Goal: Find specific fact: Find specific fact

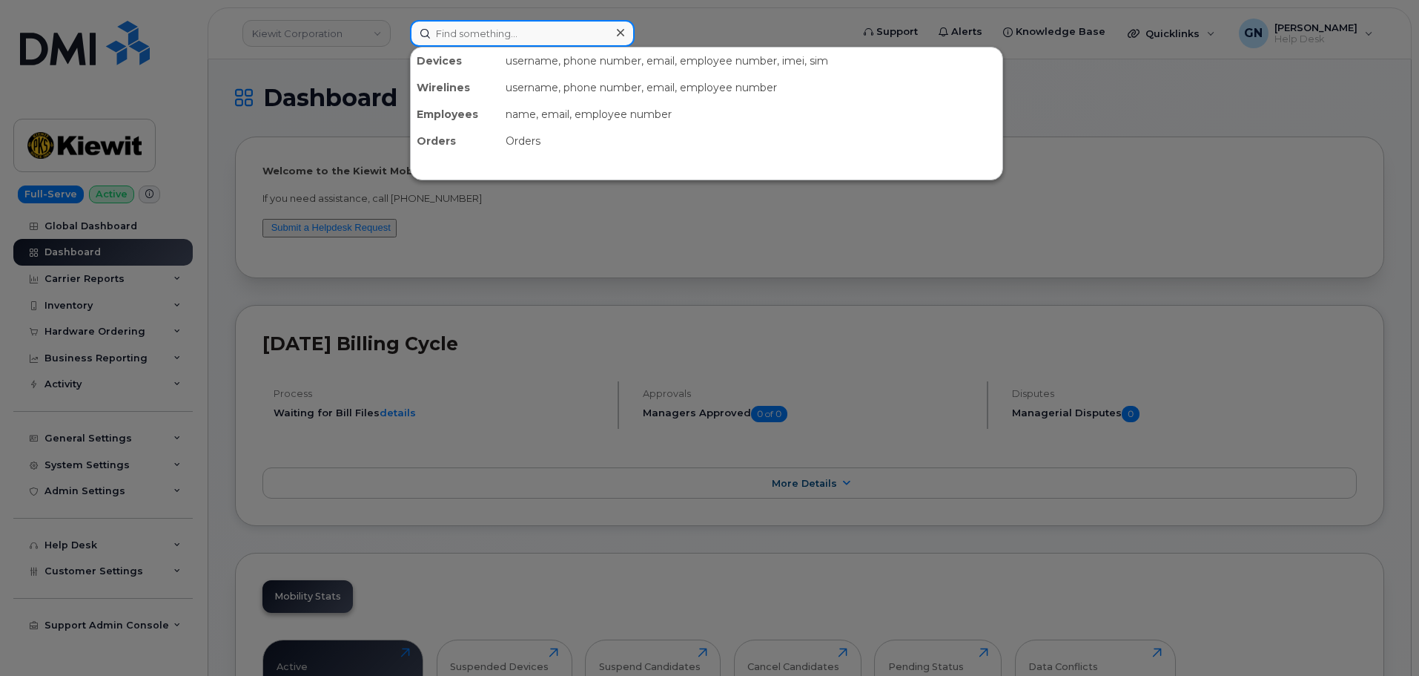
click at [566, 31] on input at bounding box center [522, 33] width 225 height 27
paste input "3322875486"
type input "3322875486"
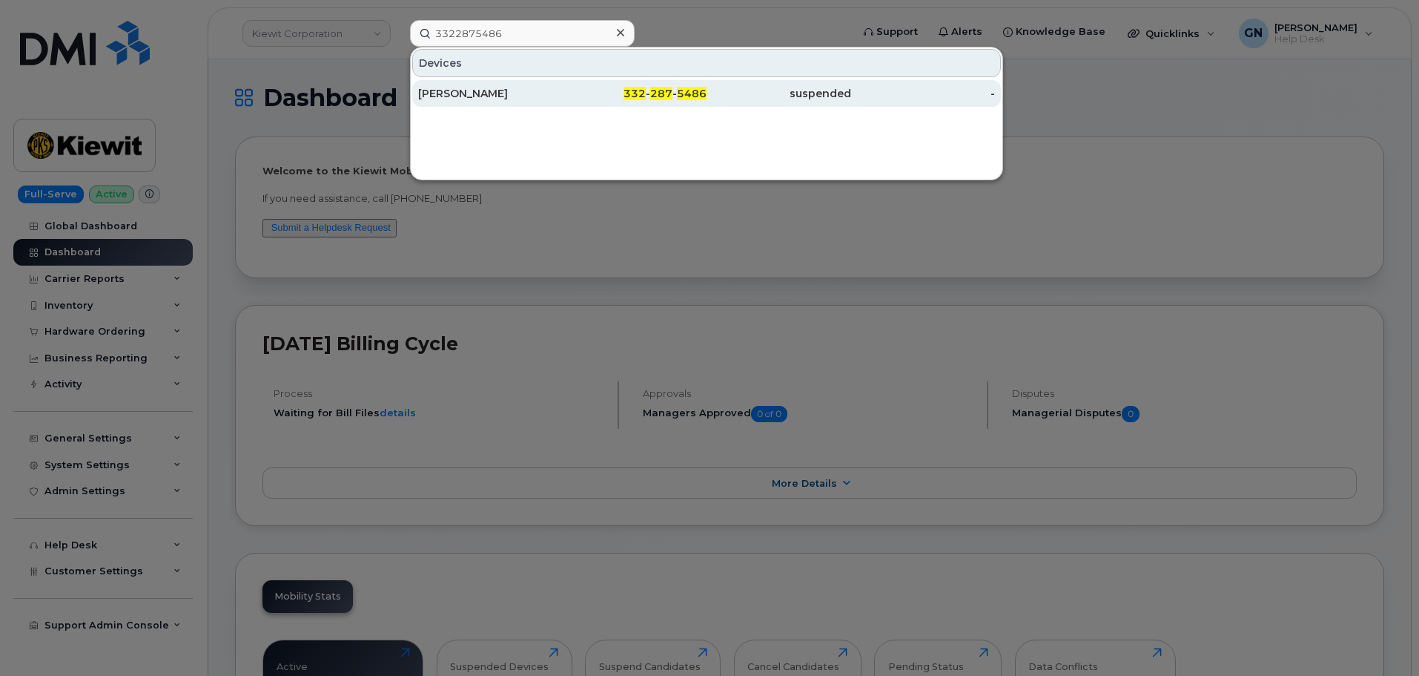
click at [552, 85] on div "MICHELLE FAHEY" at bounding box center [490, 93] width 145 height 27
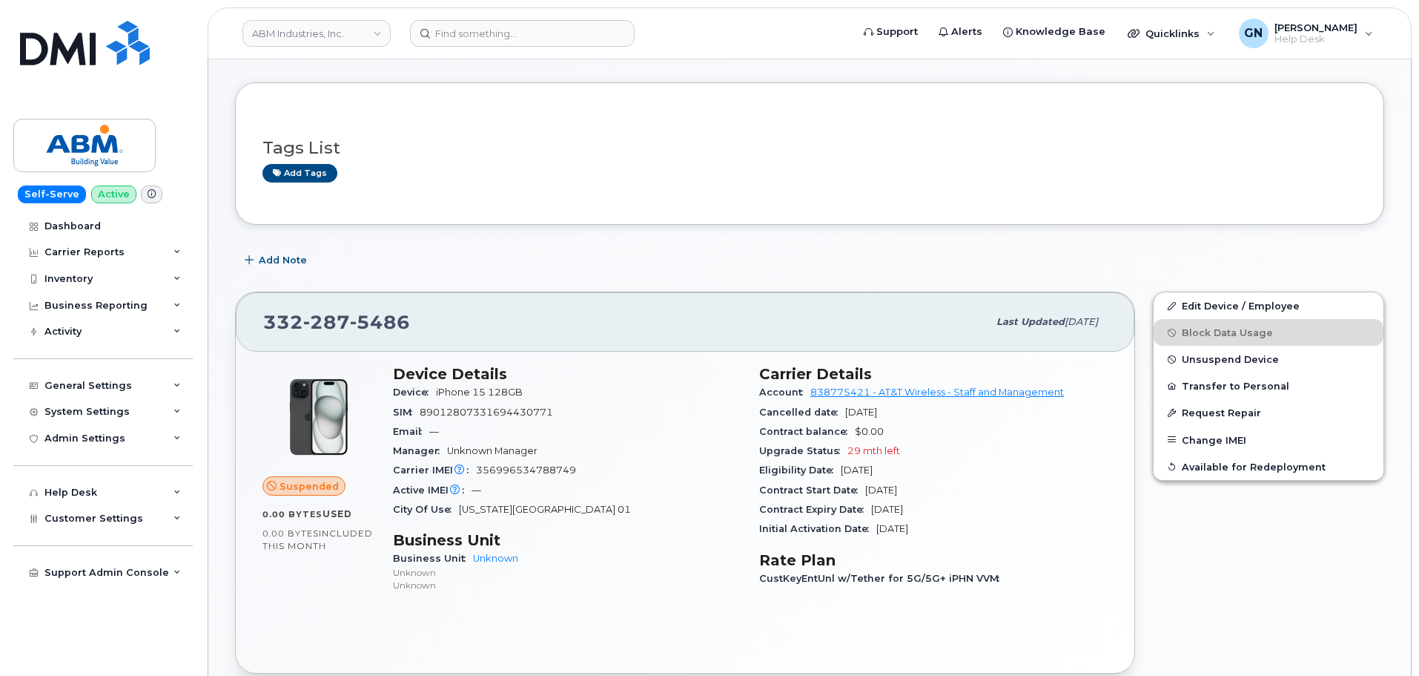
scroll to position [148, 0]
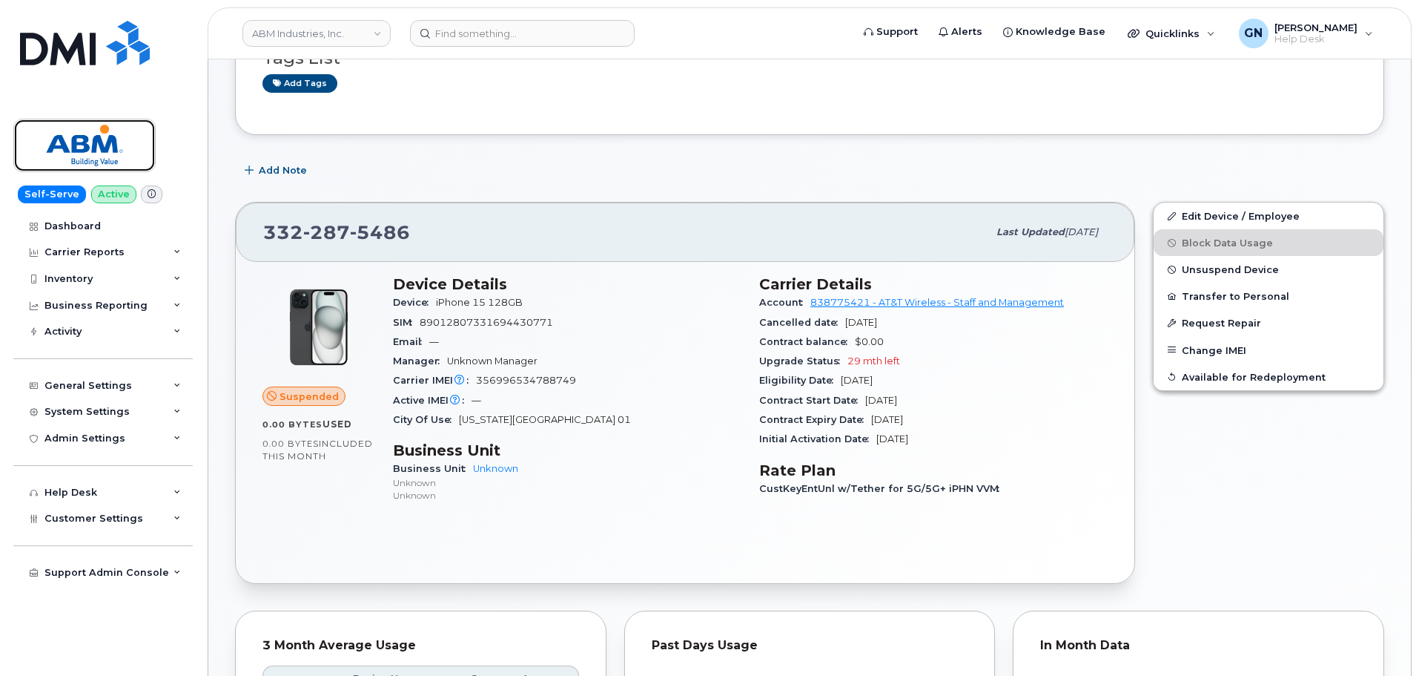
click at [85, 135] on img at bounding box center [84, 145] width 114 height 43
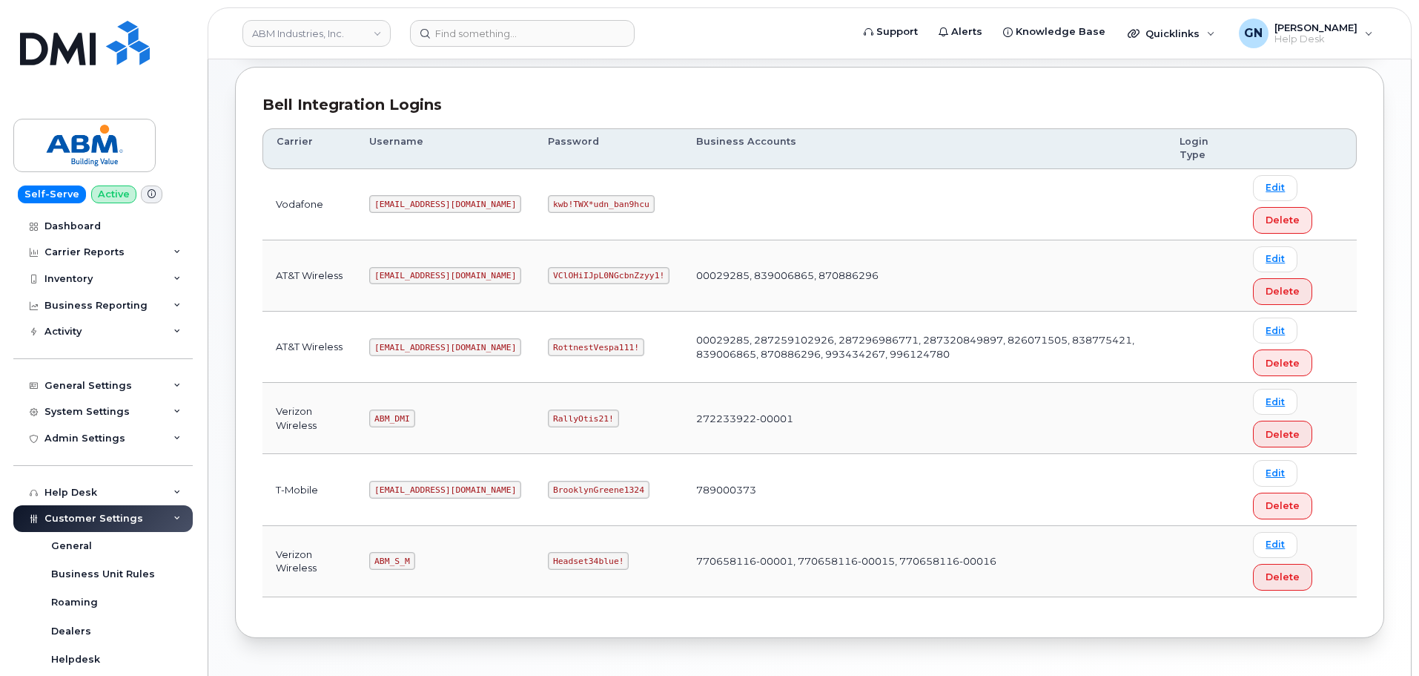
scroll to position [158, 0]
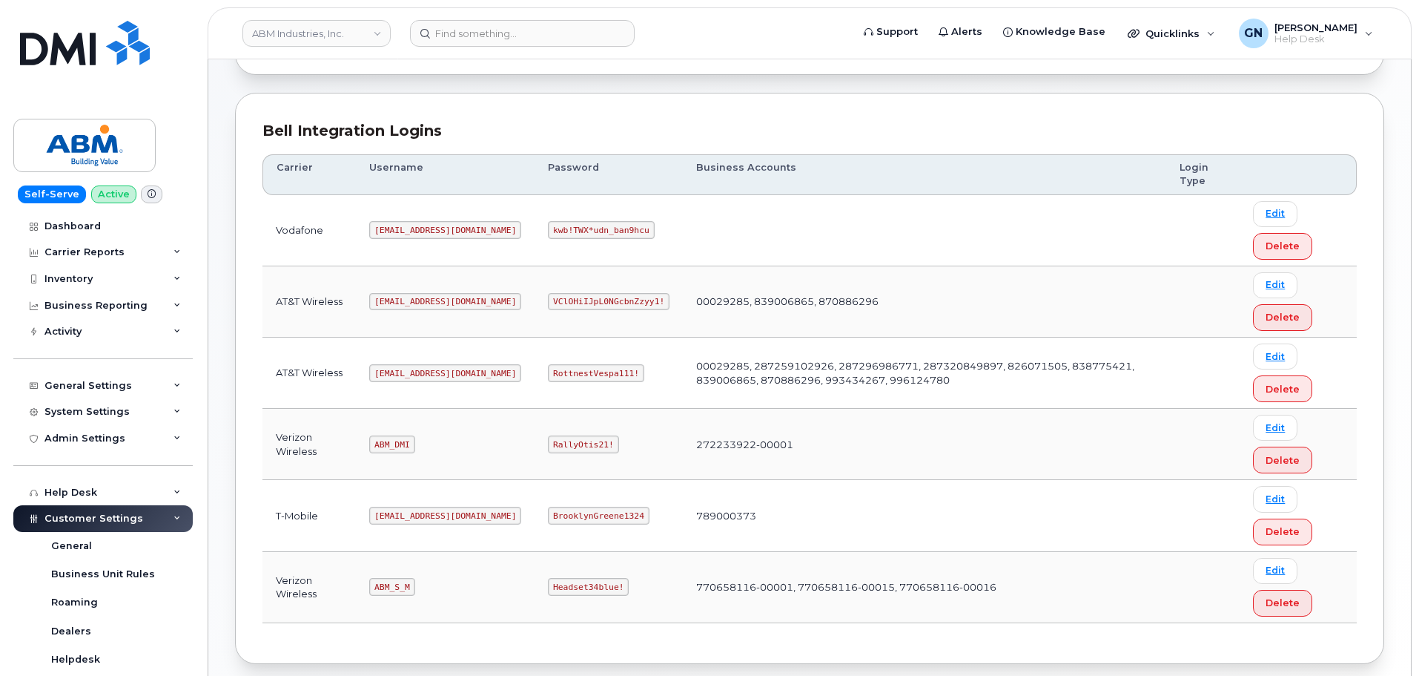
click at [401, 372] on code "abm@dminc.com" at bounding box center [445, 373] width 152 height 18
copy code "abm@dminc.com"
click at [571, 373] on code "RottnestVespa111!" at bounding box center [596, 373] width 96 height 18
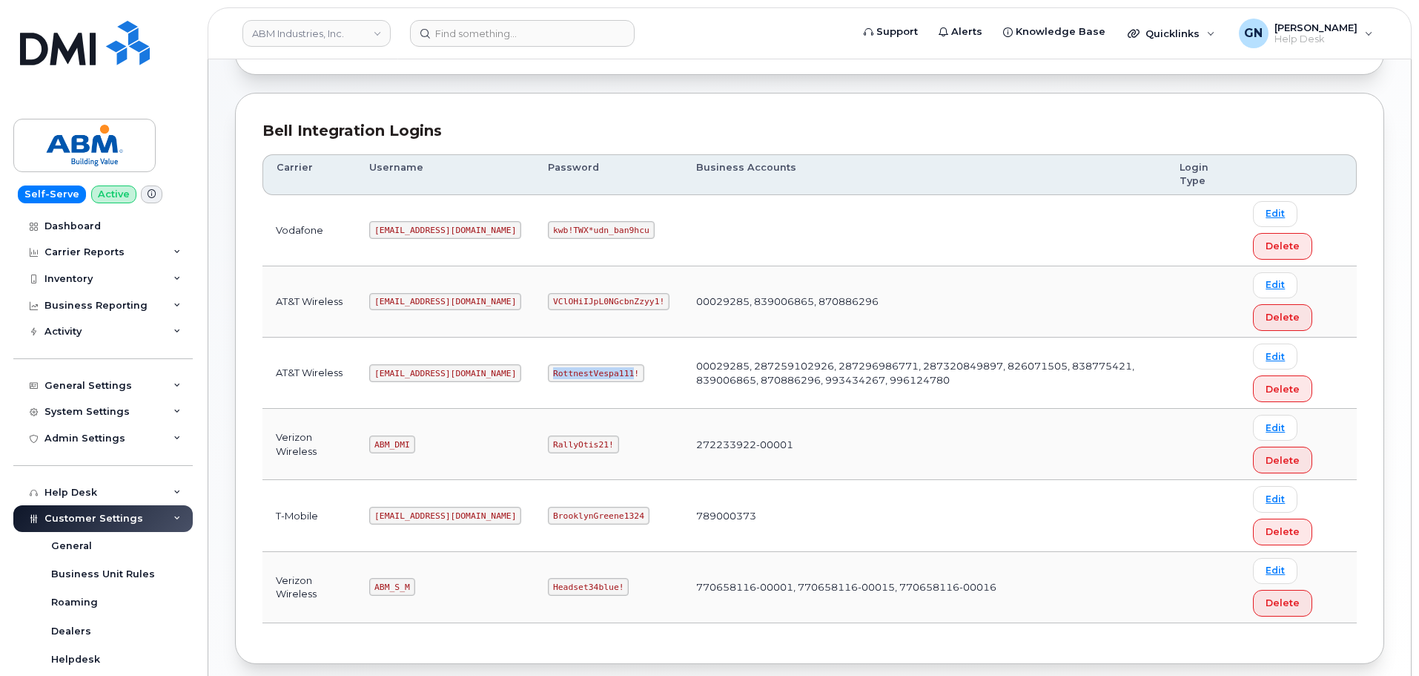
click at [570, 373] on code "RottnestVespa111!" at bounding box center [596, 373] width 96 height 18
copy code "RottnestVespa111!"
